Goal: Entertainment & Leisure: Consume media (video, audio)

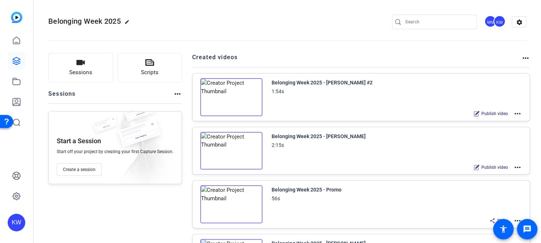
click at [227, 93] on img at bounding box center [231, 97] width 62 height 38
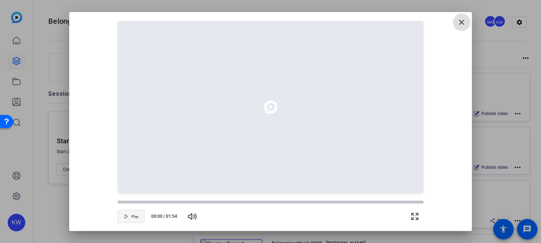
click at [134, 215] on span "Play" at bounding box center [134, 217] width 7 height 4
click at [134, 202] on div at bounding box center [270, 202] width 306 height 4
click at [85, 166] on div "My name is Randi Sylve, and this is my story of belonging and how I found ways …" at bounding box center [270, 107] width 385 height 172
click at [128, 213] on span "button" at bounding box center [131, 217] width 26 height 18
click at [124, 217] on icon "button" at bounding box center [126, 216] width 4 height 4
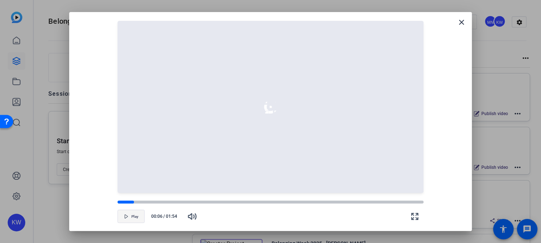
click at [124, 218] on icon "button" at bounding box center [126, 216] width 4 height 4
click at [461, 21] on mat-icon "close" at bounding box center [461, 22] width 9 height 9
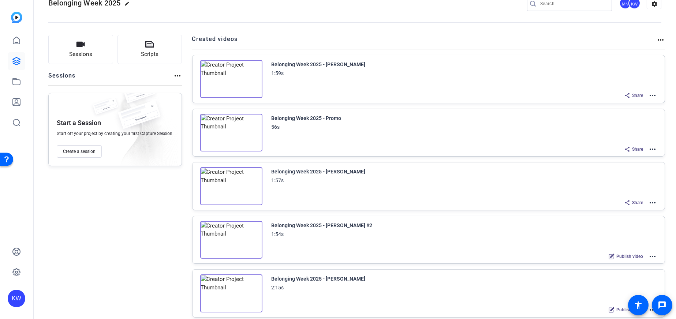
scroll to position [37, 0]
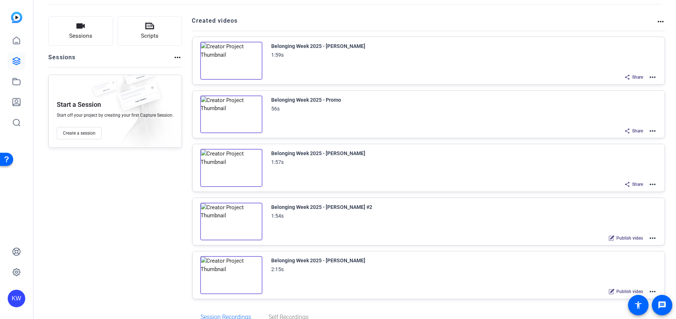
click at [232, 219] on img at bounding box center [231, 222] width 62 height 38
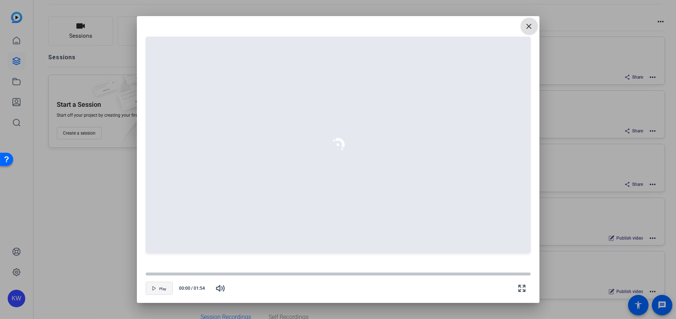
click at [160, 287] on span "Play" at bounding box center [162, 289] width 7 height 4
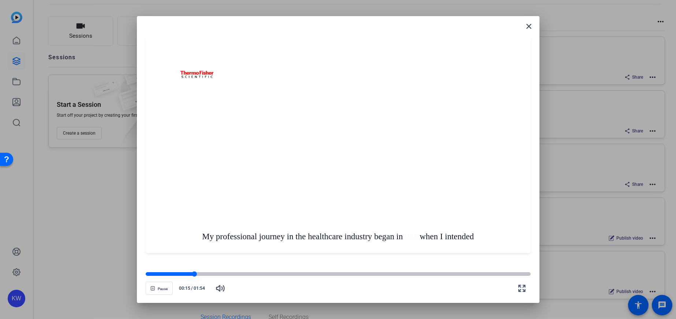
click at [197, 273] on div at bounding box center [338, 274] width 385 height 4
click at [208, 274] on div at bounding box center [338, 274] width 385 height 4
click at [212, 273] on div at bounding box center [338, 274] width 385 height 4
click at [222, 272] on div at bounding box center [338, 274] width 385 height 4
click at [243, 271] on openreel-video-controls "Pause 00:23 / 01:54" at bounding box center [338, 281] width 385 height 26
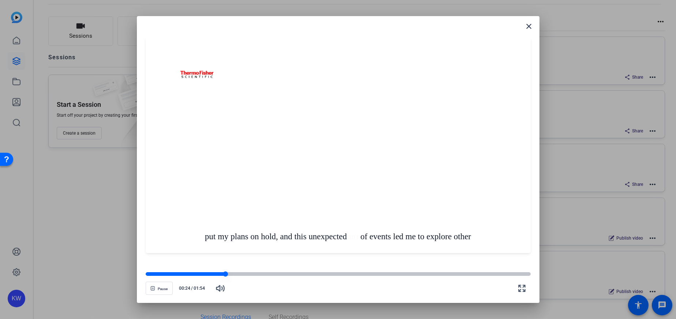
click at [244, 274] on div at bounding box center [338, 274] width 385 height 4
click at [258, 274] on div at bounding box center [338, 274] width 385 height 4
click at [264, 274] on div at bounding box center [338, 274] width 385 height 4
click at [277, 274] on div at bounding box center [338, 274] width 385 height 4
click at [285, 274] on div at bounding box center [338, 274] width 385 height 4
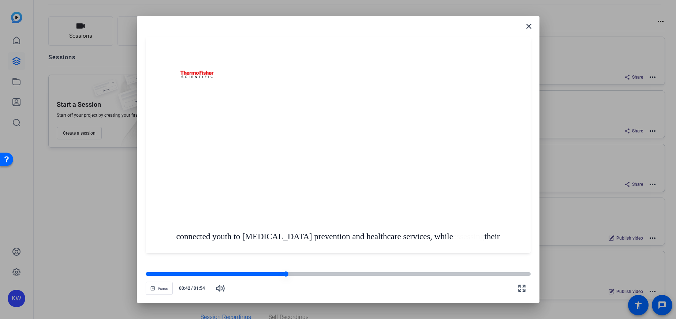
click at [300, 273] on div at bounding box center [338, 274] width 385 height 4
click at [313, 273] on div at bounding box center [338, 274] width 385 height 4
click at [330, 273] on div at bounding box center [338, 274] width 385 height 4
click at [348, 272] on div at bounding box center [338, 273] width 385 height 5
click at [370, 273] on div at bounding box center [338, 274] width 385 height 4
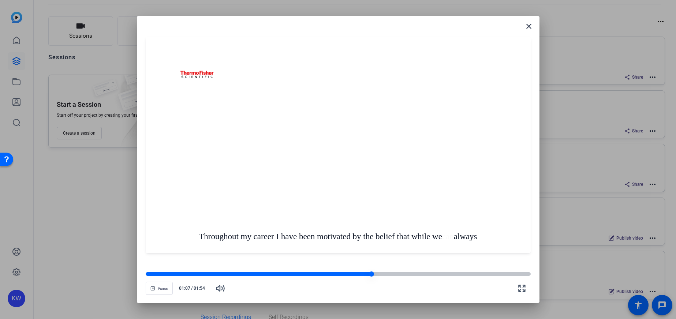
click at [386, 274] on div at bounding box center [338, 274] width 385 height 4
click at [407, 272] on div at bounding box center [338, 273] width 385 height 5
click at [418, 271] on openreel-video-controls "Pause 01:18 / 01:54" at bounding box center [338, 281] width 385 height 26
click at [426, 274] on div at bounding box center [338, 274] width 385 height 4
click at [436, 276] on div at bounding box center [338, 274] width 385 height 4
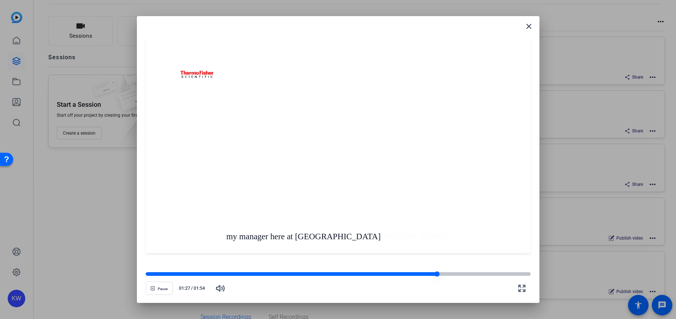
click at [449, 274] on div at bounding box center [338, 274] width 385 height 4
click at [464, 274] on div at bounding box center [338, 274] width 385 height 4
click at [480, 274] on div at bounding box center [338, 274] width 385 height 4
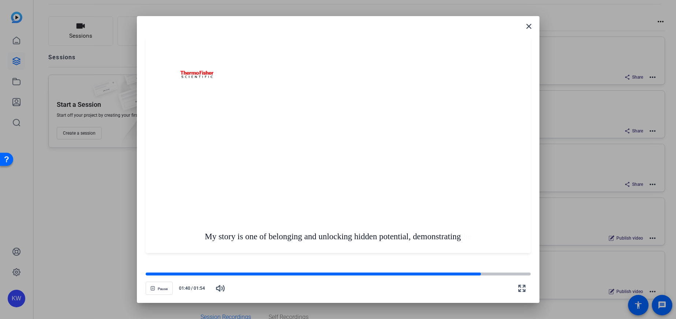
drag, startPoint x: 503, startPoint y: 271, endPoint x: 510, endPoint y: 254, distance: 18.9
click at [503, 271] on openreel-video-controls "Pause 01:40 / 01:54" at bounding box center [338, 281] width 385 height 26
click at [528, 29] on mat-icon "close" at bounding box center [528, 26] width 9 height 9
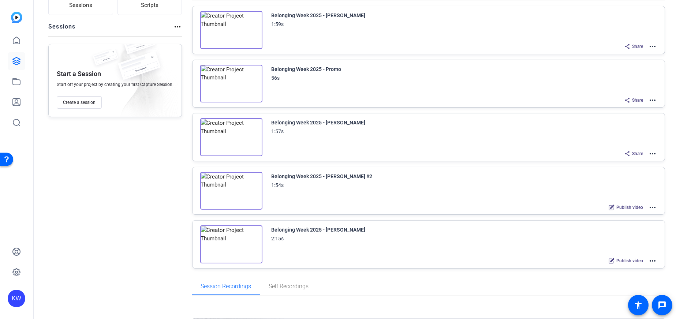
scroll to position [132, 0]
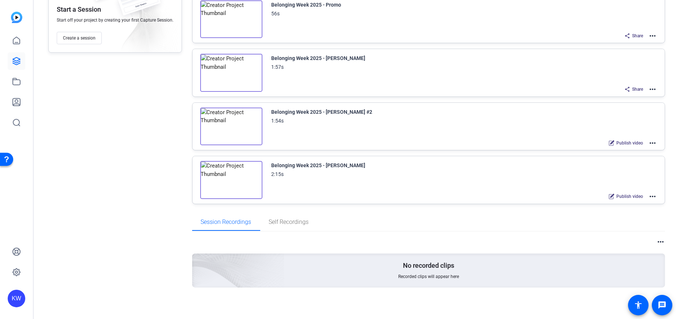
click at [229, 180] on img at bounding box center [231, 180] width 62 height 38
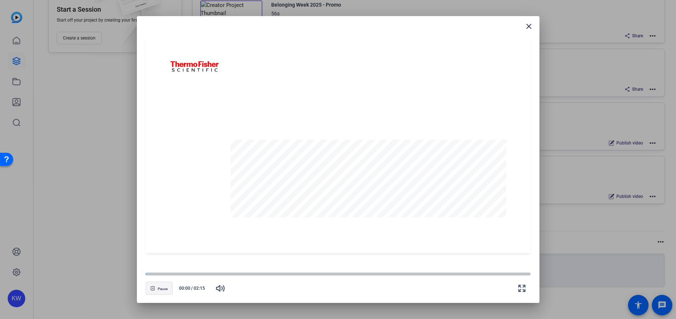
click at [154, 290] on icon "button" at bounding box center [152, 288] width 4 height 4
click at [157, 276] on div at bounding box center [338, 273] width 385 height 5
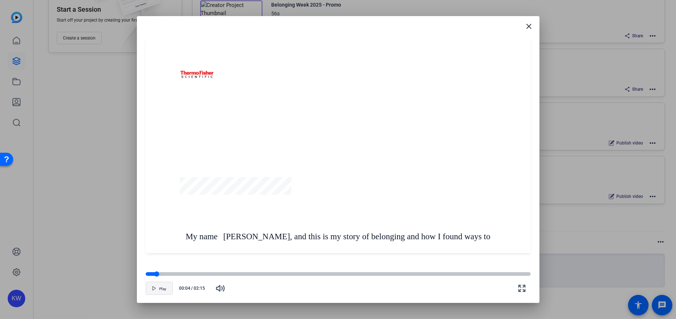
drag, startPoint x: 180, startPoint y: 272, endPoint x: 190, endPoint y: 272, distance: 10.6
click at [180, 273] on div at bounding box center [338, 274] width 385 height 4
click at [152, 288] on icon "button" at bounding box center [154, 288] width 4 height 4
click at [192, 274] on div at bounding box center [338, 274] width 385 height 4
click at [204, 273] on div at bounding box center [338, 274] width 385 height 4
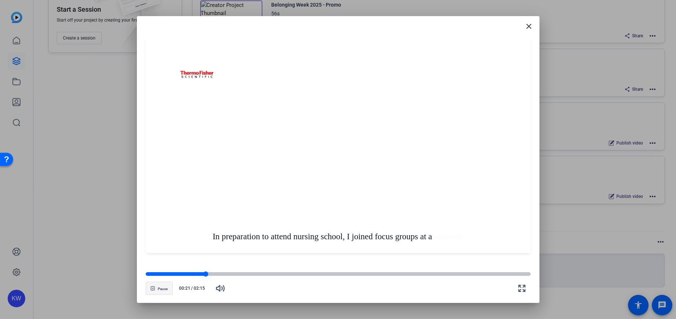
drag, startPoint x: 211, startPoint y: 273, endPoint x: 220, endPoint y: 273, distance: 8.8
click at [212, 273] on div at bounding box center [338, 274] width 385 height 4
click at [225, 274] on div at bounding box center [338, 274] width 385 height 4
click at [234, 275] on div at bounding box center [338, 274] width 385 height 4
drag, startPoint x: 247, startPoint y: 274, endPoint x: 256, endPoint y: 273, distance: 8.8
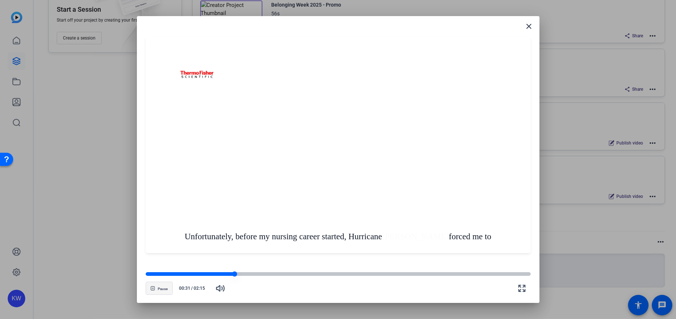
click at [247, 274] on div at bounding box center [338, 274] width 385 height 4
click at [260, 274] on div at bounding box center [338, 274] width 385 height 4
click at [275, 274] on div at bounding box center [338, 274] width 385 height 4
click at [293, 274] on div at bounding box center [338, 274] width 385 height 4
click at [312, 273] on div at bounding box center [338, 274] width 385 height 4
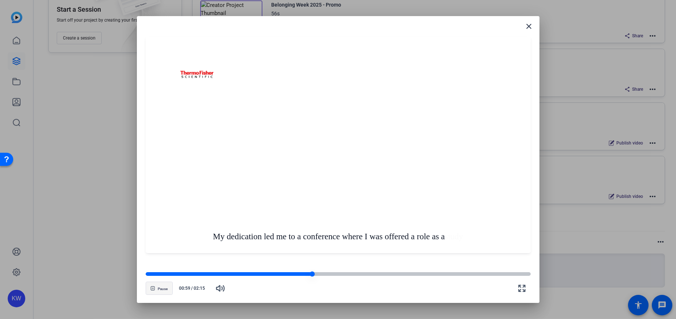
click at [324, 275] on div at bounding box center [338, 274] width 385 height 4
click at [343, 275] on div at bounding box center [338, 274] width 385 height 4
click at [347, 274] on div at bounding box center [338, 274] width 385 height 4
click at [356, 275] on div at bounding box center [338, 274] width 385 height 4
drag, startPoint x: 360, startPoint y: 274, endPoint x: 366, endPoint y: 275, distance: 5.5
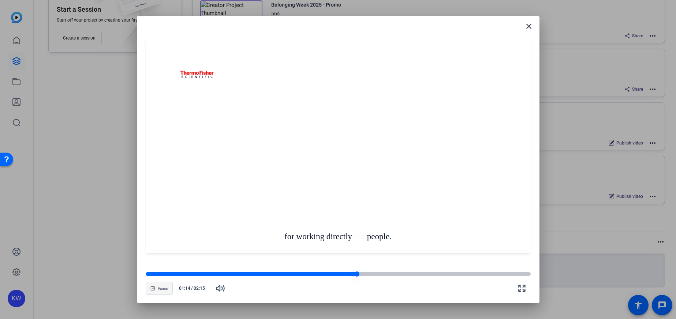
click at [361, 275] on div at bounding box center [338, 274] width 385 height 4
click at [368, 275] on div at bounding box center [338, 274] width 385 height 4
click at [379, 274] on div at bounding box center [338, 274] width 385 height 4
drag, startPoint x: 382, startPoint y: 274, endPoint x: 390, endPoint y: 274, distance: 8.0
click at [382, 274] on div at bounding box center [338, 274] width 385 height 4
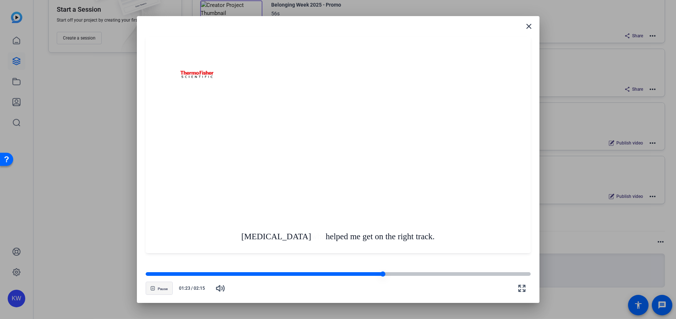
click at [393, 275] on div at bounding box center [338, 274] width 385 height 4
drag, startPoint x: 399, startPoint y: 274, endPoint x: 410, endPoint y: 272, distance: 10.7
click at [401, 274] on div at bounding box center [338, 274] width 385 height 4
click at [419, 274] on div at bounding box center [338, 274] width 385 height 4
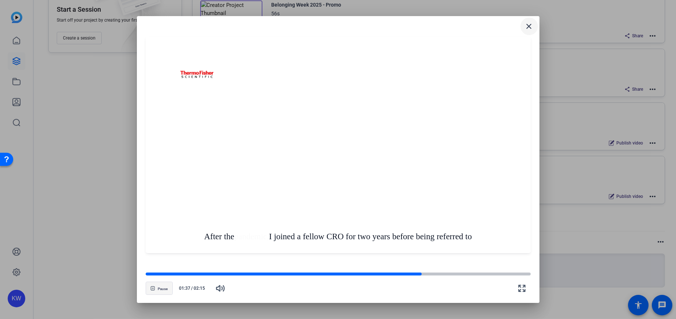
click at [530, 26] on mat-icon "close" at bounding box center [528, 26] width 9 height 9
